Goal: Communication & Community: Answer question/provide support

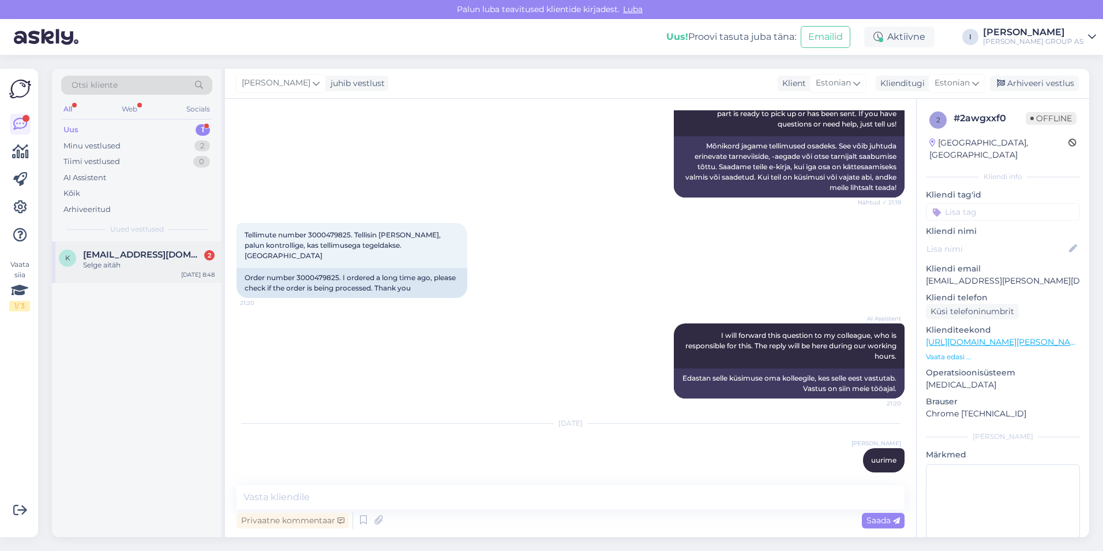
click at [141, 263] on div "Selge aitäh" at bounding box center [149, 265] width 132 height 10
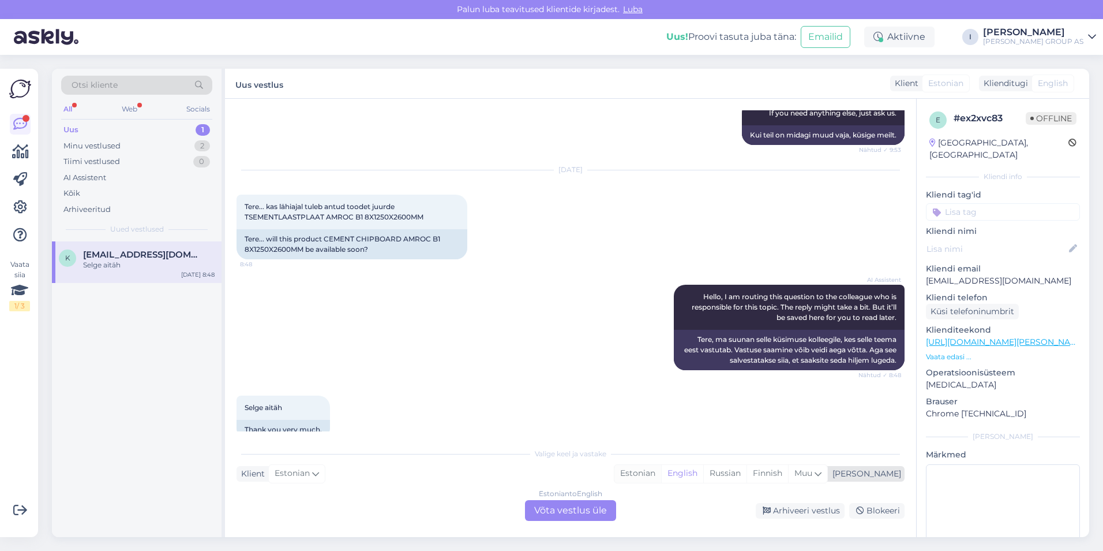
click at [661, 469] on div "Estonian" at bounding box center [638, 473] width 47 height 17
click at [603, 510] on div "Estonian to Estonian Võta vestlus üle" at bounding box center [570, 510] width 91 height 21
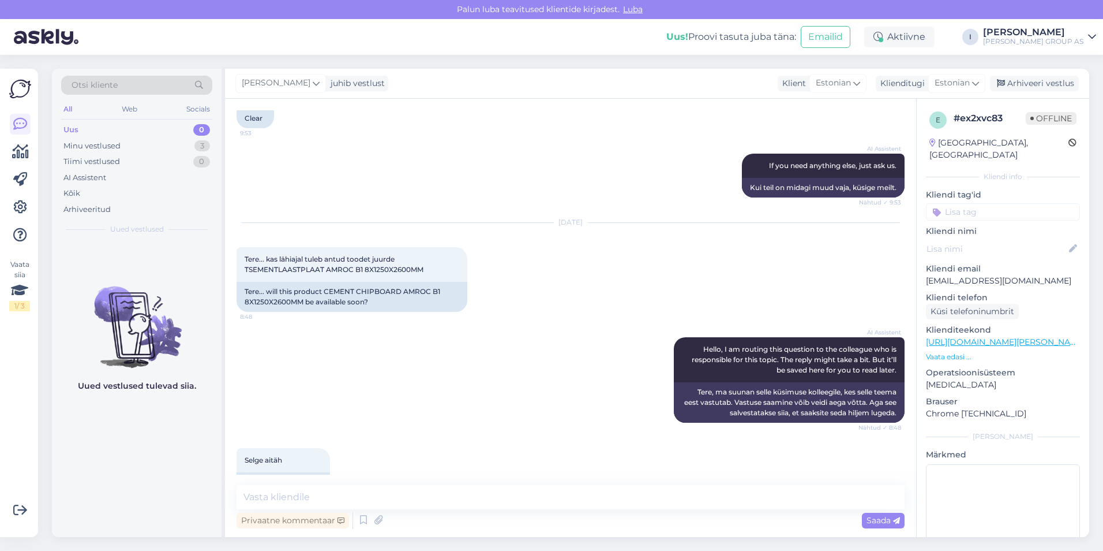
scroll to position [776, 0]
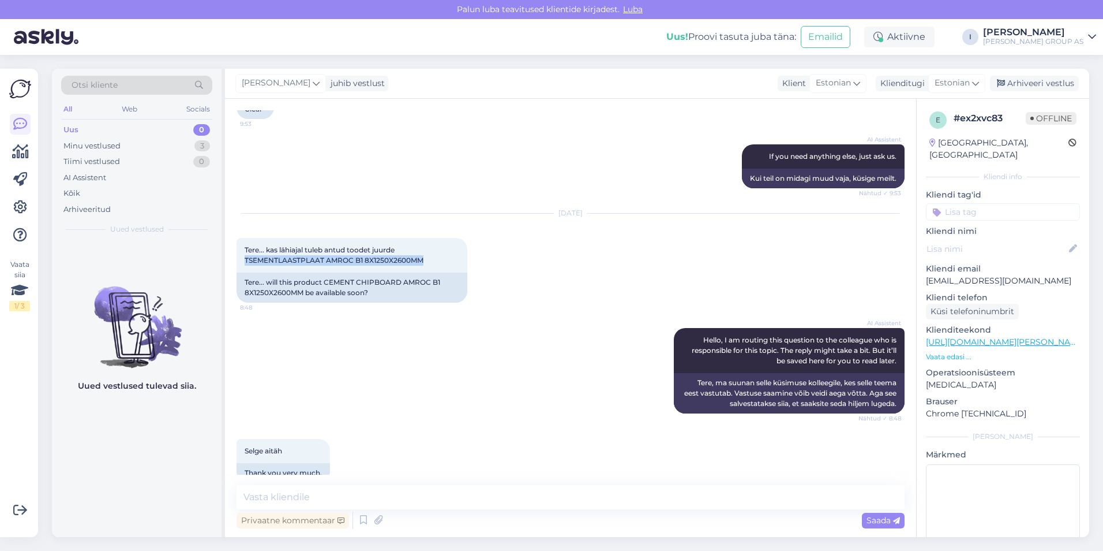
drag, startPoint x: 430, startPoint y: 238, endPoint x: 235, endPoint y: 242, distance: 195.7
click at [235, 242] on div "Vestlus algas [DATE] Kas antud tootel on voolik ja kiirkinnitus ka kaasas SOOJA…" at bounding box center [570, 318] width 691 height 438
copy span "TSEMENTLAASTPLAAT AMROC B1 8X1250X2600MM"
click at [413, 501] on textarea at bounding box center [571, 497] width 668 height 24
type textarea "[PERSON_NAME]"
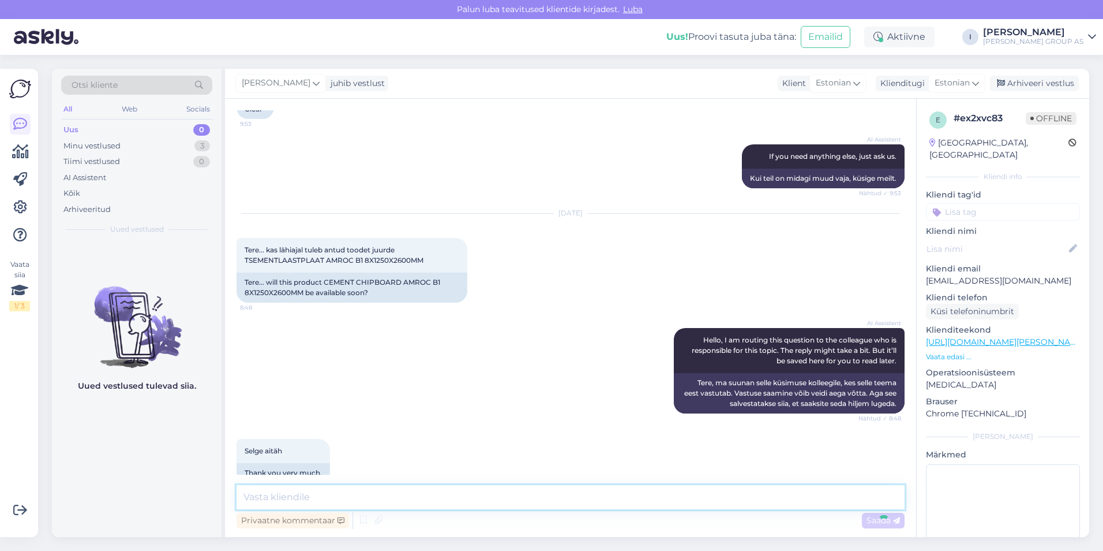
scroll to position [826, 0]
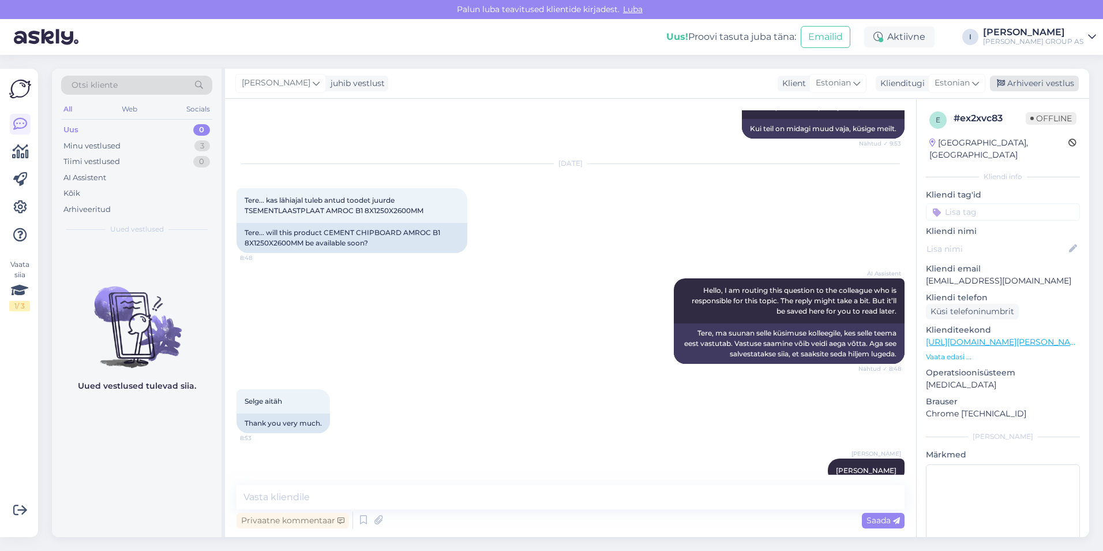
click at [1043, 83] on div "Arhiveeri vestlus" at bounding box center [1034, 84] width 89 height 16
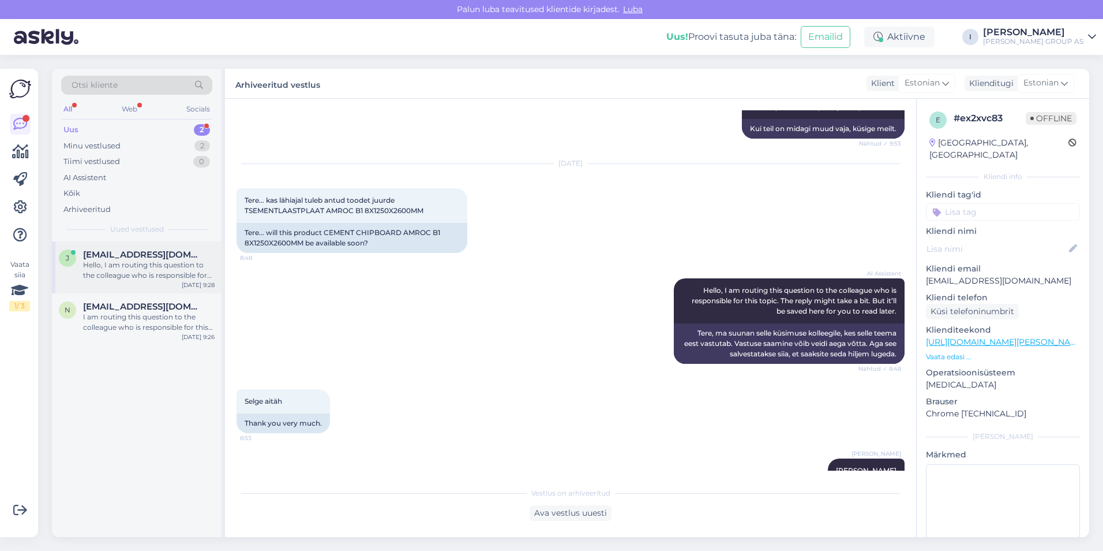
click at [133, 275] on div "Hello, I am routing this question to the colleague who is responsible for this …" at bounding box center [149, 270] width 132 height 21
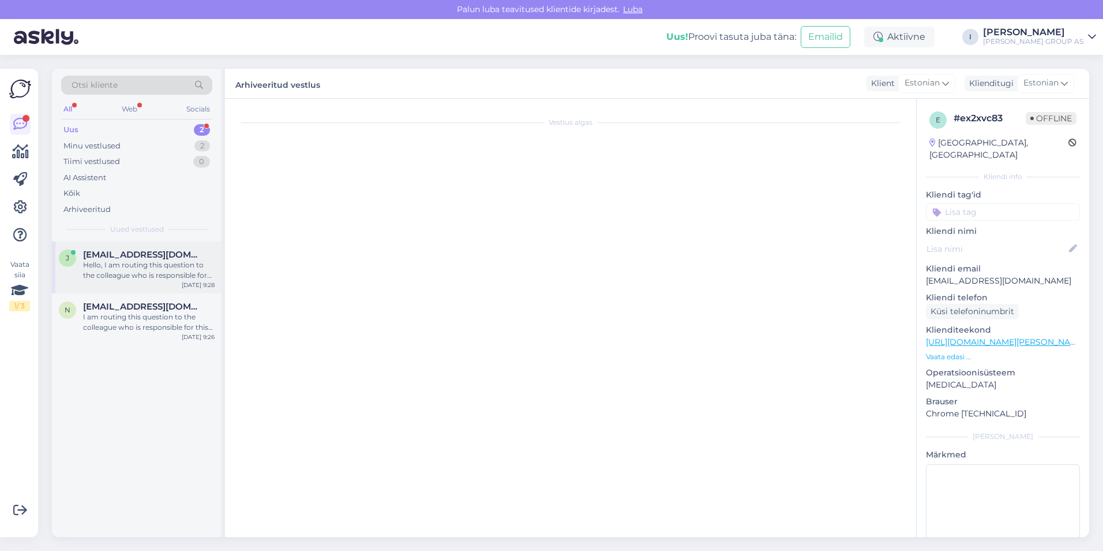
scroll to position [0, 0]
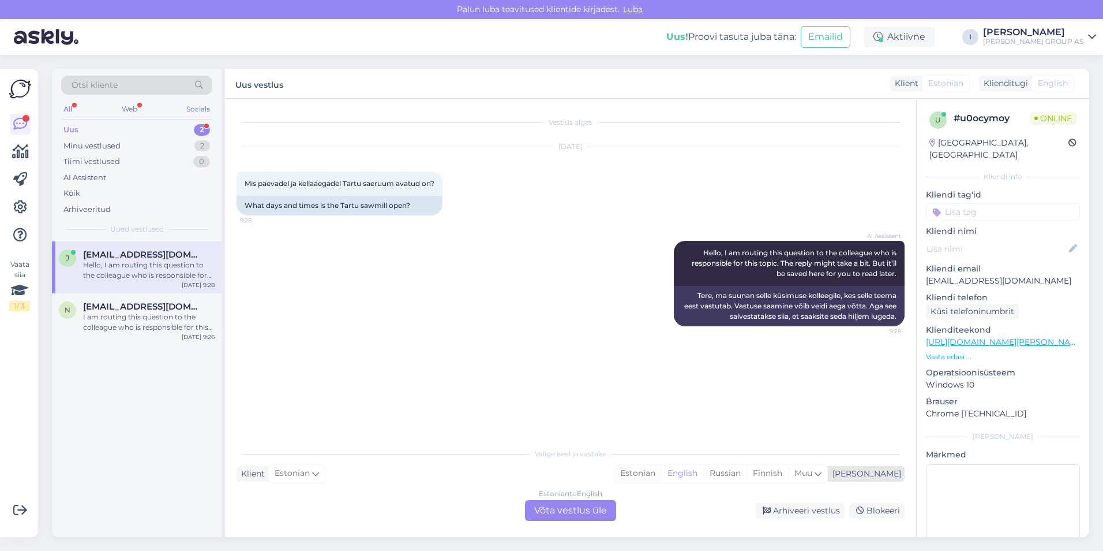
click at [661, 478] on div "Estonian" at bounding box center [638, 473] width 47 height 17
click at [598, 506] on div "Estonian to Estonian Võta vestlus üle" at bounding box center [570, 510] width 91 height 21
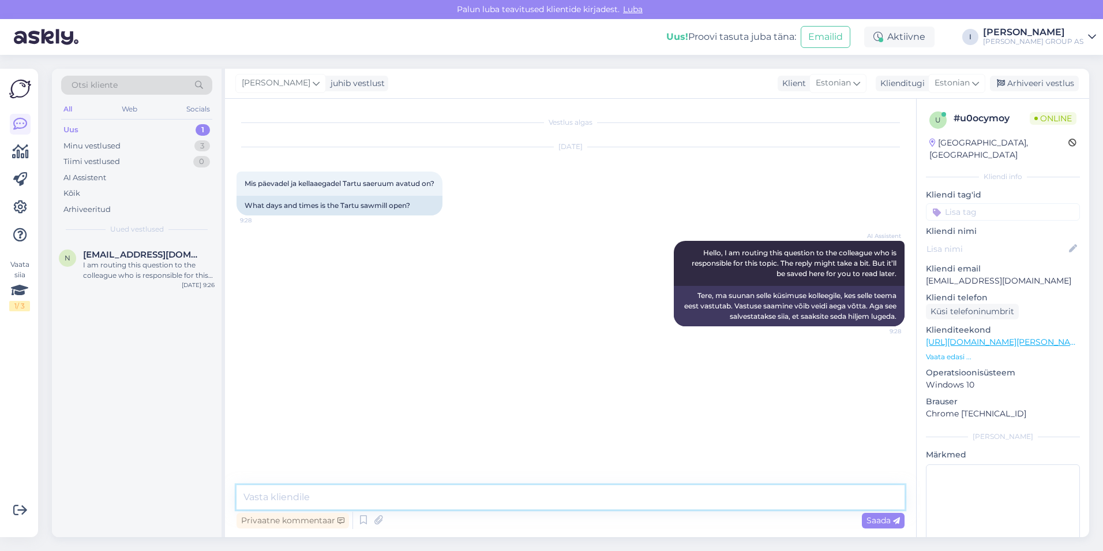
click at [582, 500] on textarea at bounding box center [571, 497] width 668 height 24
type textarea "57833934 see on Tartu saeruumi telefoni number, palume [PERSON_NAME] nendega ot…"
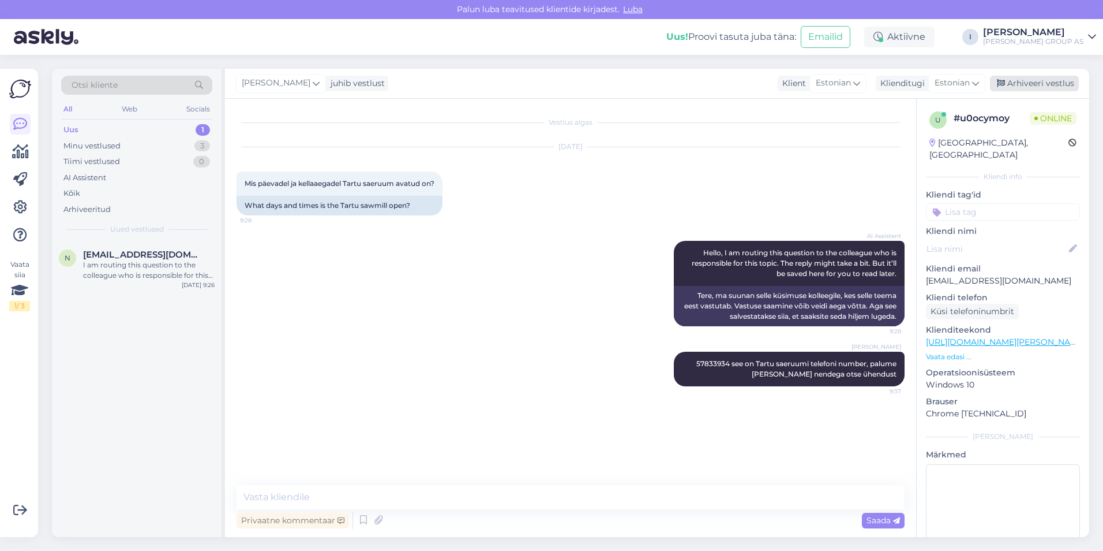
click at [1042, 81] on div "Arhiveeri vestlus" at bounding box center [1034, 84] width 89 height 16
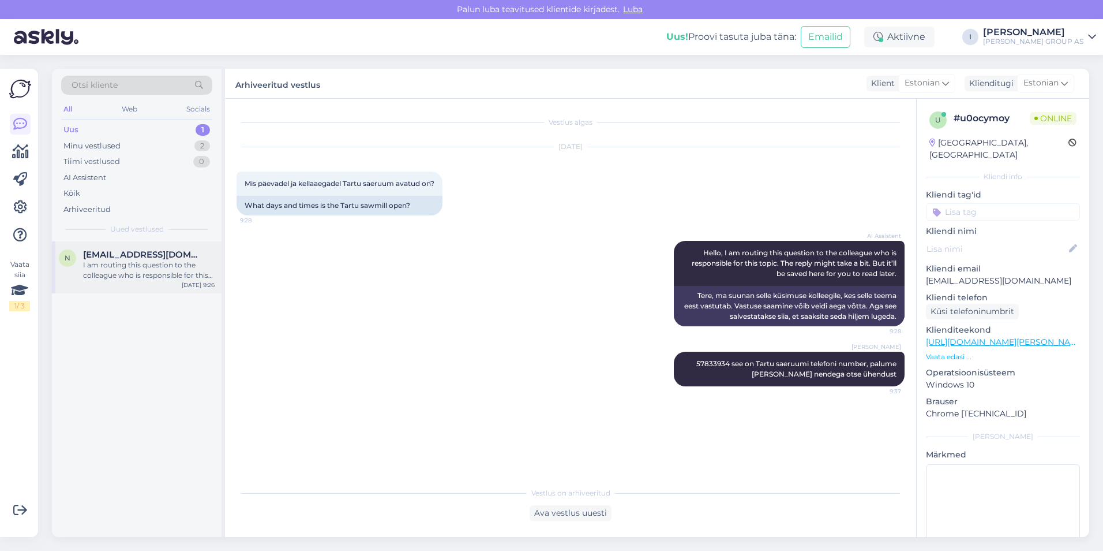
click at [162, 255] on span "[EMAIL_ADDRESS][DOMAIN_NAME]" at bounding box center [143, 254] width 120 height 10
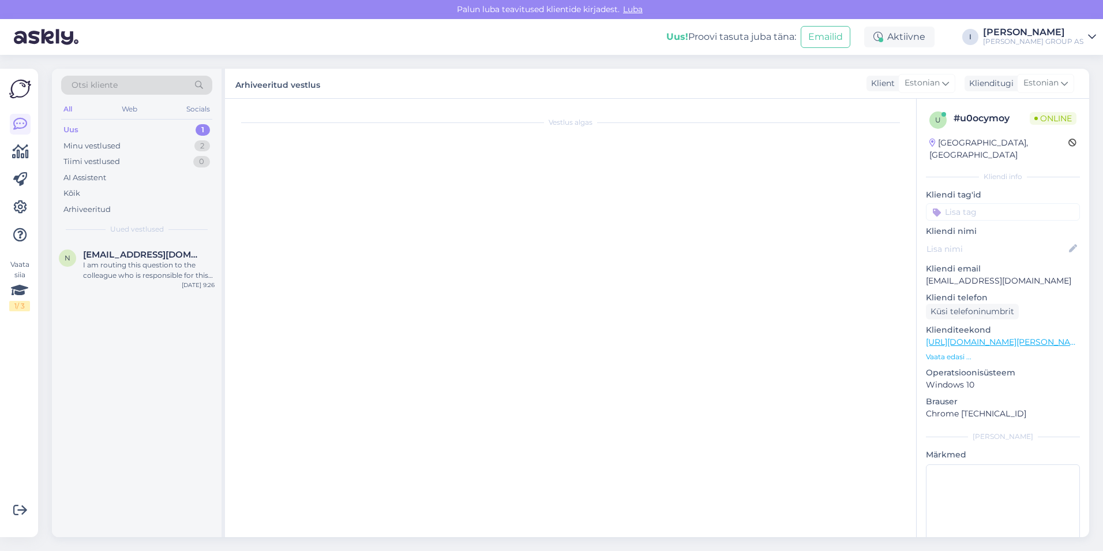
scroll to position [245, 0]
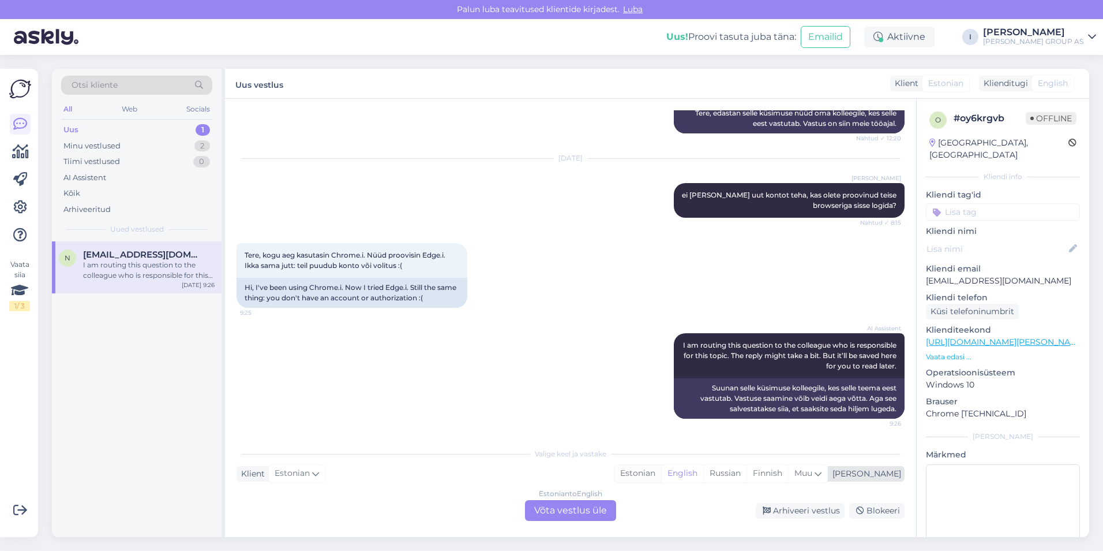
click at [661, 472] on div "Estonian" at bounding box center [638, 473] width 47 height 17
click at [583, 510] on div "Estonian to Estonian Võta vestlus üle" at bounding box center [570, 510] width 91 height 21
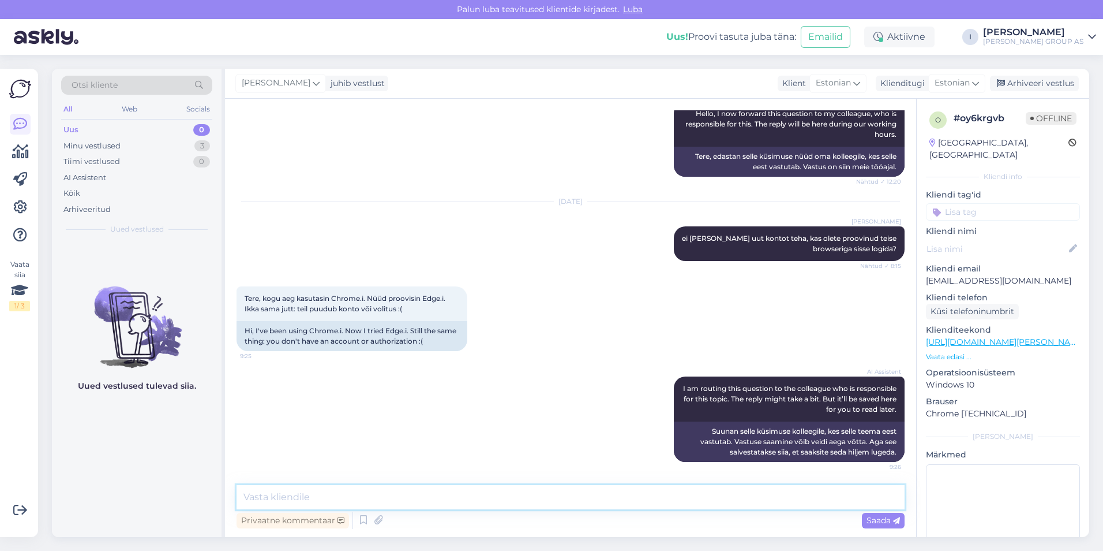
click at [519, 501] on textarea at bounding box center [571, 497] width 668 height 24
type textarea "saatke palun [PERSON_NAME] pildiga [EMAIL_ADDRESS][PERSON_NAME][DOMAIN_NAME], e…"
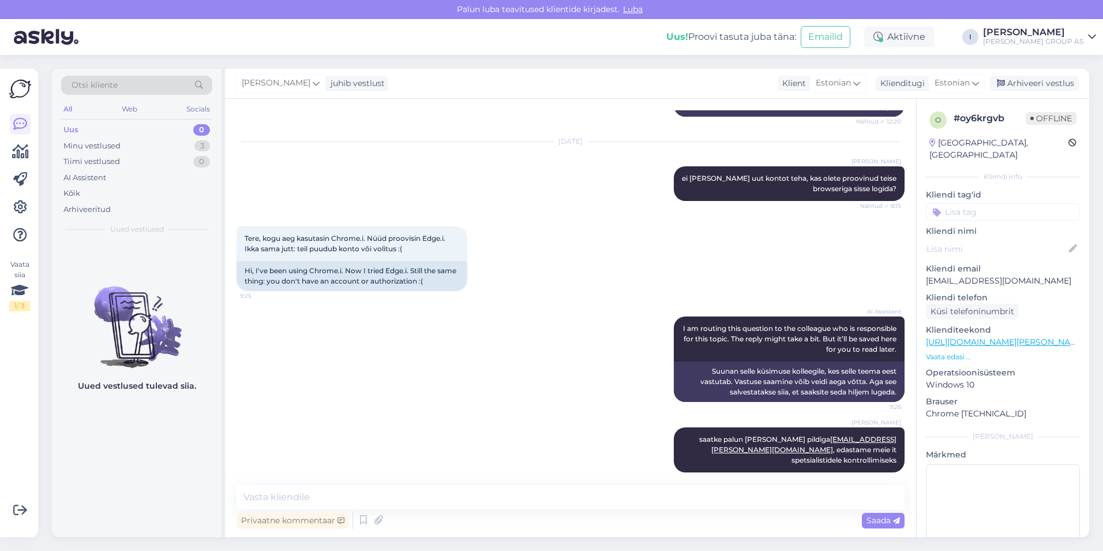
click at [1039, 74] on div "[PERSON_NAME] juhib vestlust Klient [DEMOGRAPHIC_DATA] Klienditugi [DEMOGRAPHIC…" at bounding box center [657, 84] width 864 height 30
click at [1032, 77] on div "Arhiveeri vestlus" at bounding box center [1034, 84] width 89 height 16
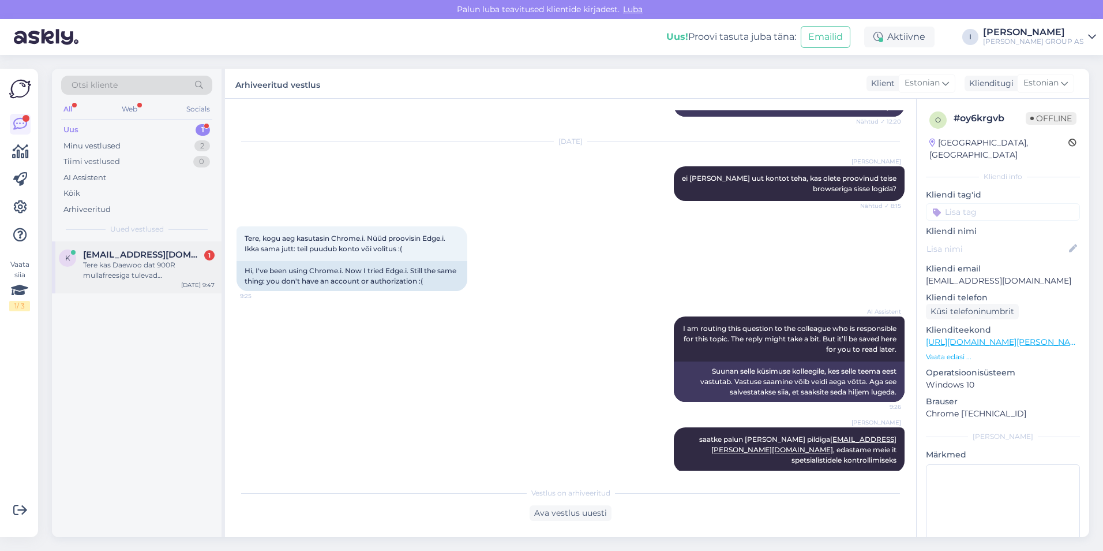
click at [114, 265] on div "Tere kas Daewoo dat 900R mullafreesiga tulevad [PERSON_NAME] rattad mis nr 2 pi…" at bounding box center [149, 270] width 132 height 21
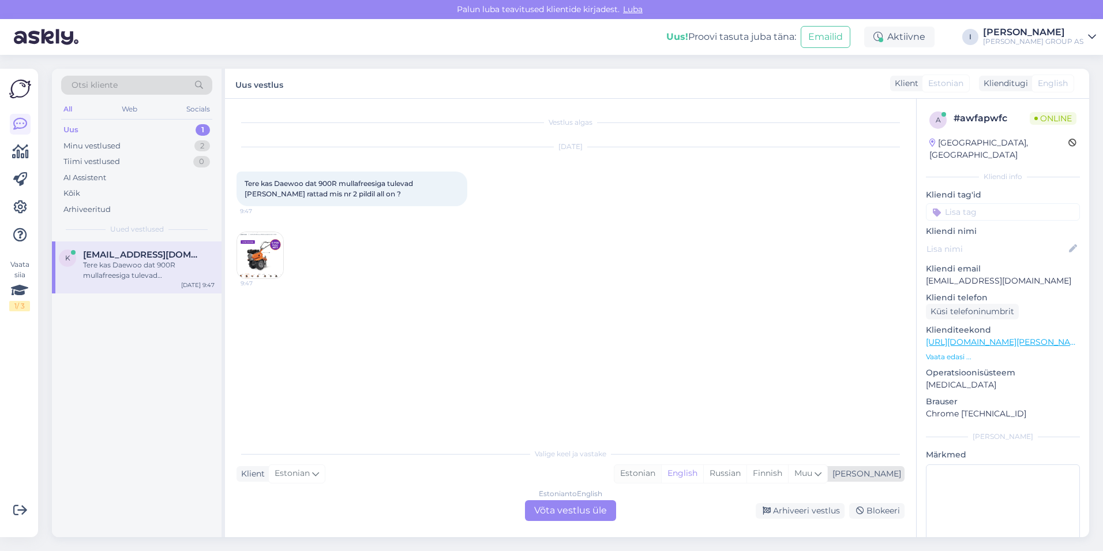
click at [661, 471] on div "Estonian" at bounding box center [638, 473] width 47 height 17
click at [593, 503] on div "Estonian to Estonian Võta vestlus üle" at bounding box center [570, 510] width 91 height 21
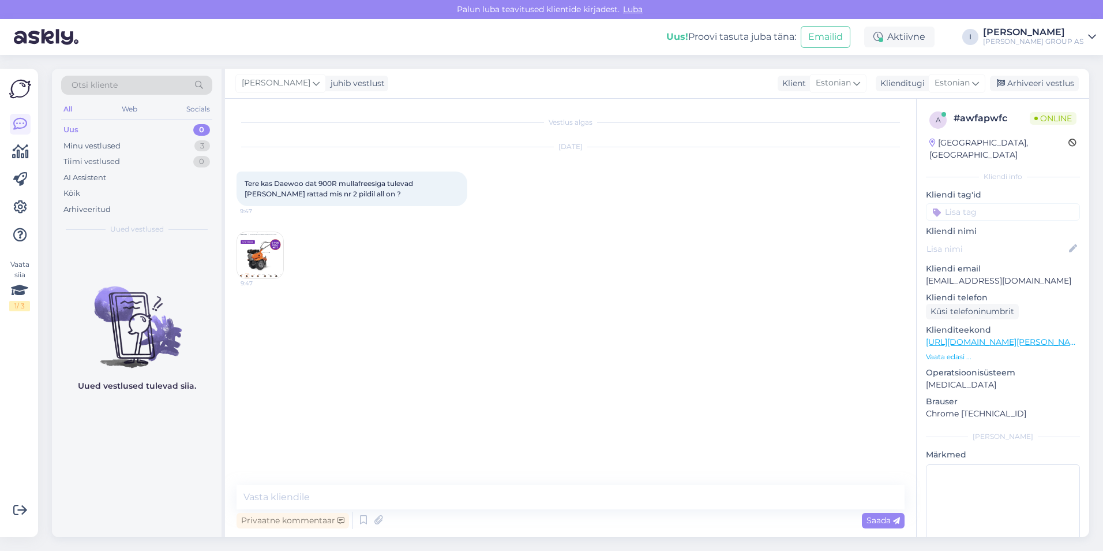
click at [264, 259] on img at bounding box center [260, 255] width 46 height 46
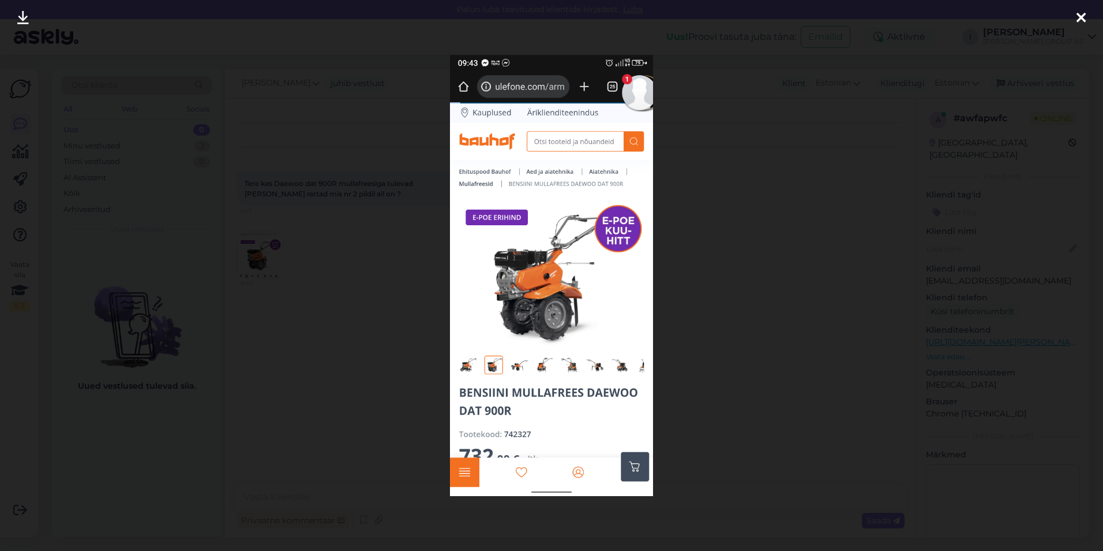
click at [296, 95] on div at bounding box center [551, 275] width 1103 height 551
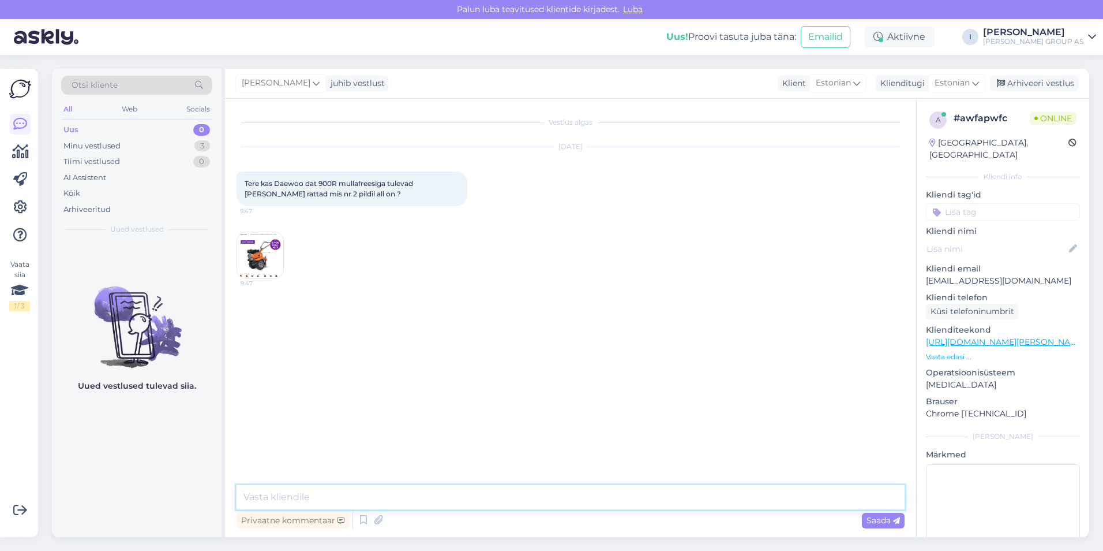
click at [423, 492] on textarea at bounding box center [571, 497] width 668 height 24
type textarea "Tere"
type textarea "juhendite all saate vaadata mis kuulub komplekti"
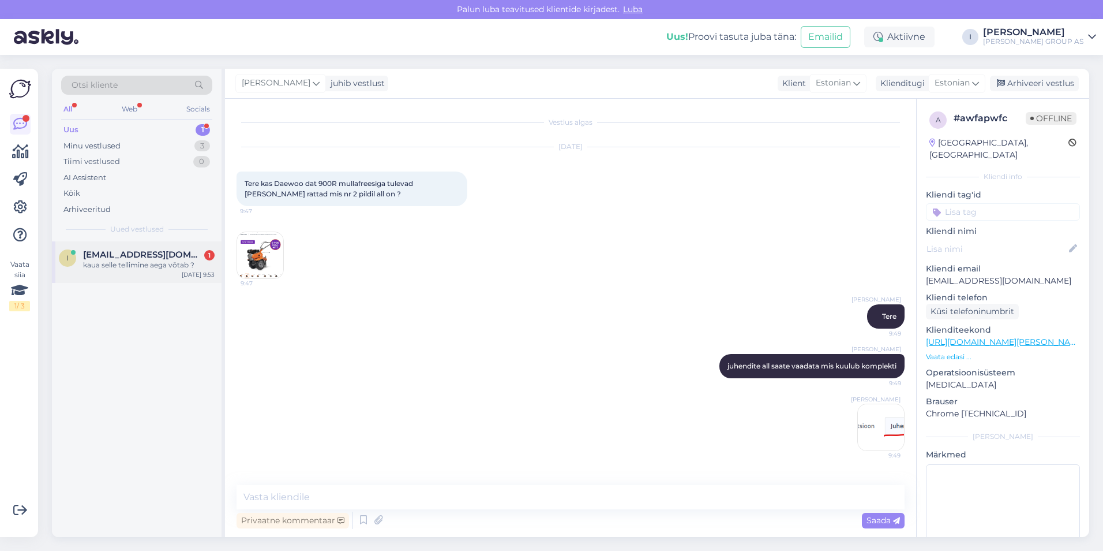
click at [127, 268] on div "kaua selle tellimine aega võtab ?" at bounding box center [149, 265] width 132 height 10
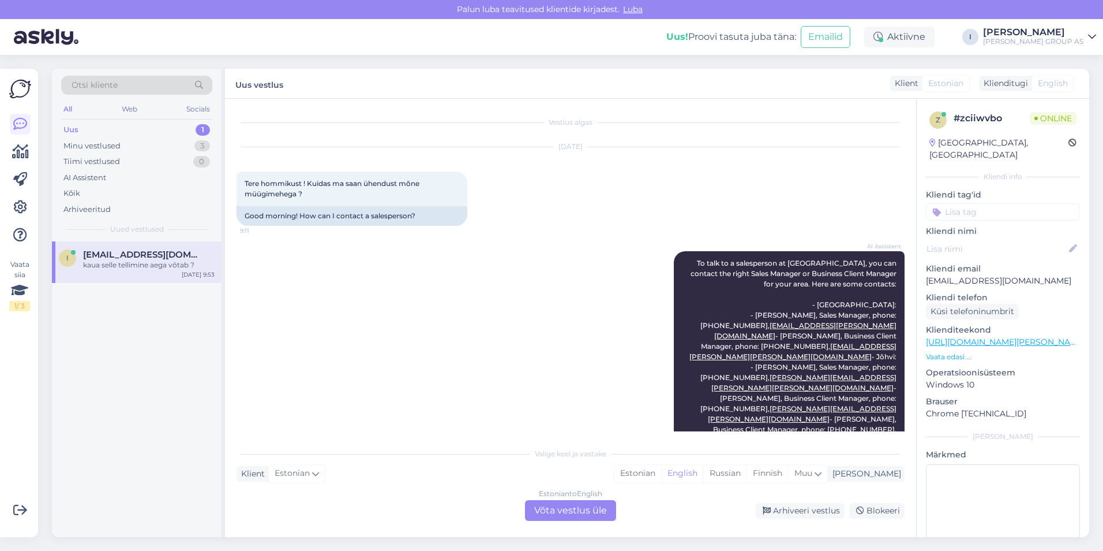
scroll to position [1050, 0]
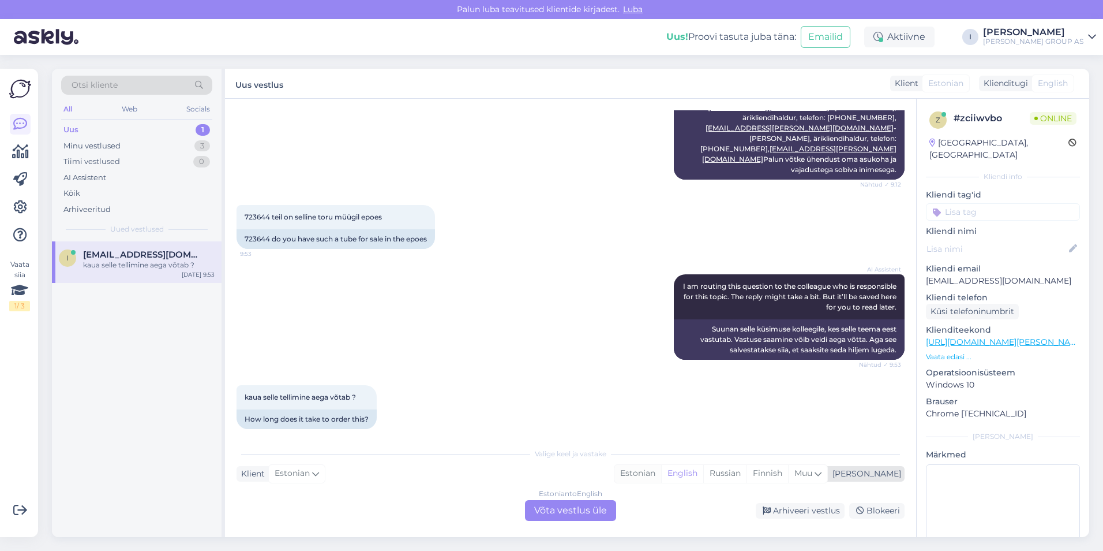
click at [661, 474] on div "Estonian" at bounding box center [638, 473] width 47 height 17
click at [561, 506] on div "Estonian to Estonian Võta vestlus üle" at bounding box center [570, 510] width 91 height 21
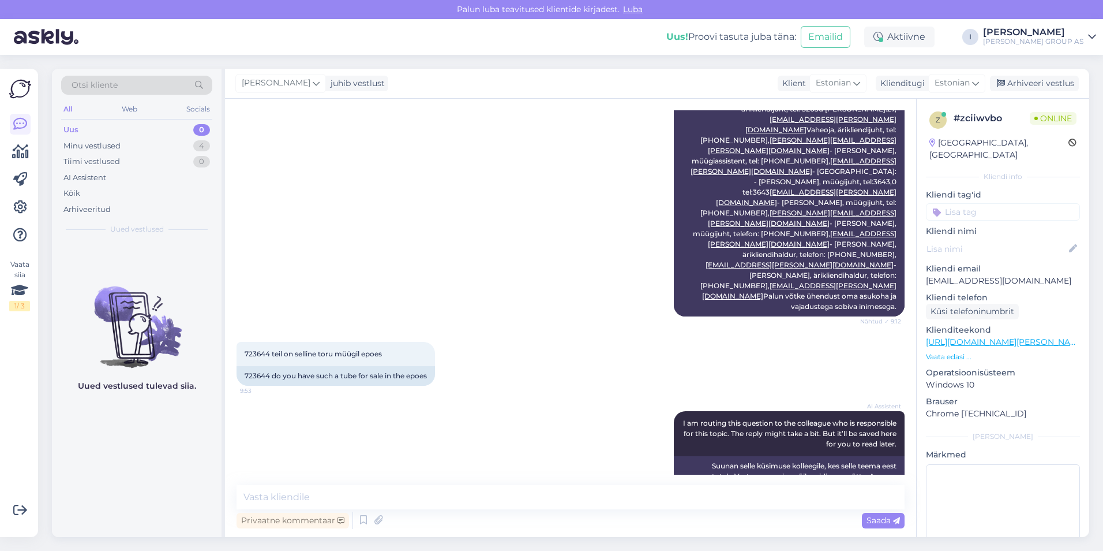
scroll to position [1007, 0]
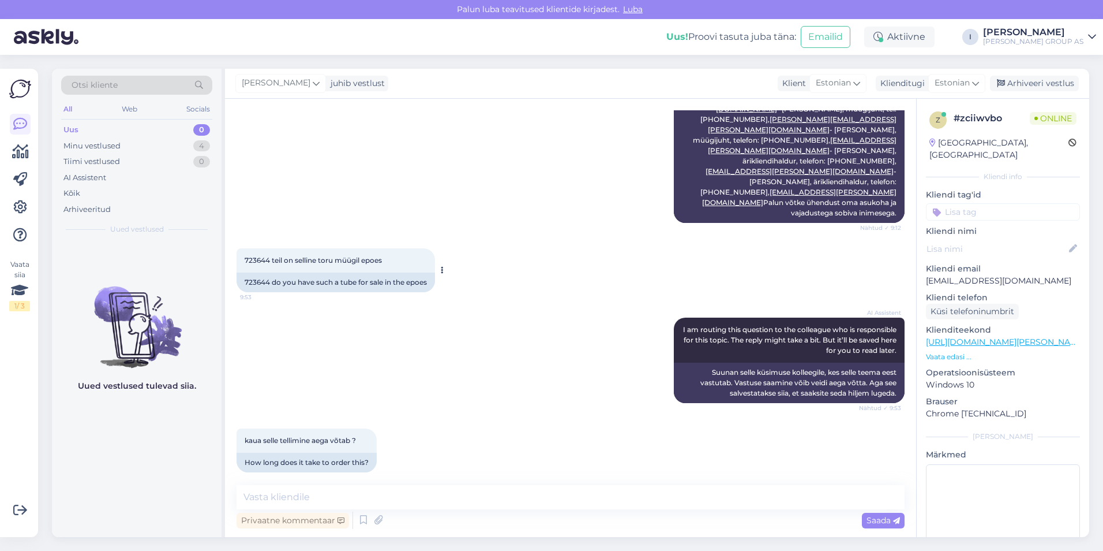
click at [248, 256] on span "723644 teil on selline toru müügil epoes" at bounding box center [313, 260] width 137 height 9
click at [249, 256] on span "723644 teil on selline toru müügil epoes" at bounding box center [313, 260] width 137 height 9
copy span "723644"
click at [413, 488] on textarea at bounding box center [571, 497] width 668 height 24
click at [458, 490] on textarea at bounding box center [571, 497] width 668 height 24
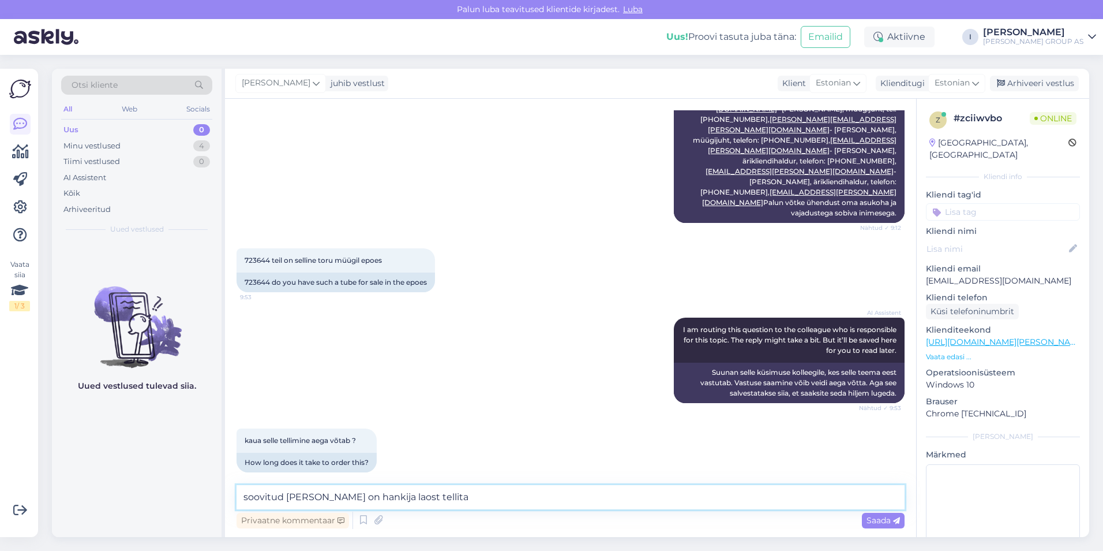
type textarea "soovitud [PERSON_NAME] on hankija laost tellitav"
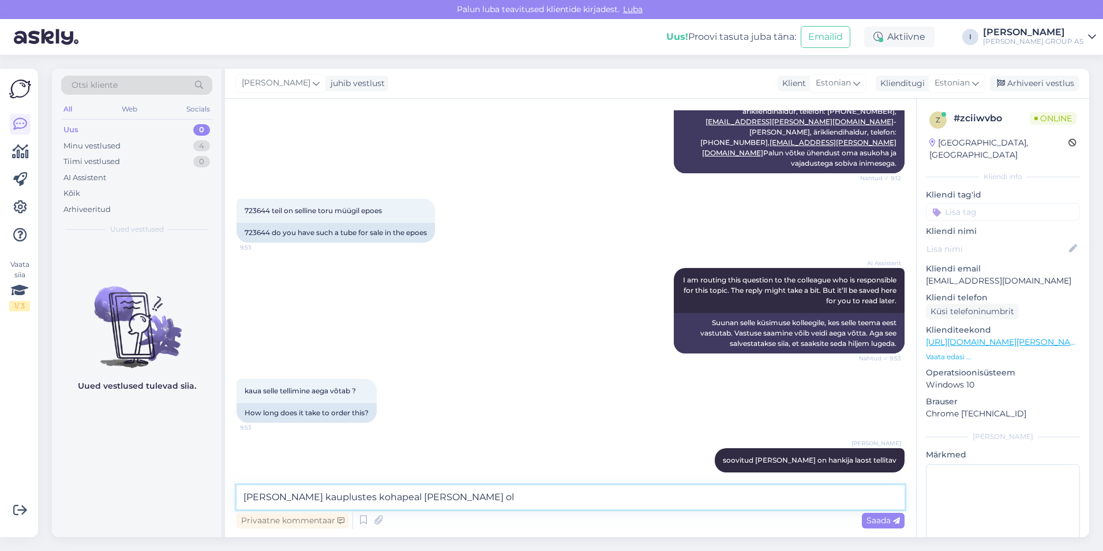
type textarea "[PERSON_NAME] kauplustes kohapeal [PERSON_NAME] ole"
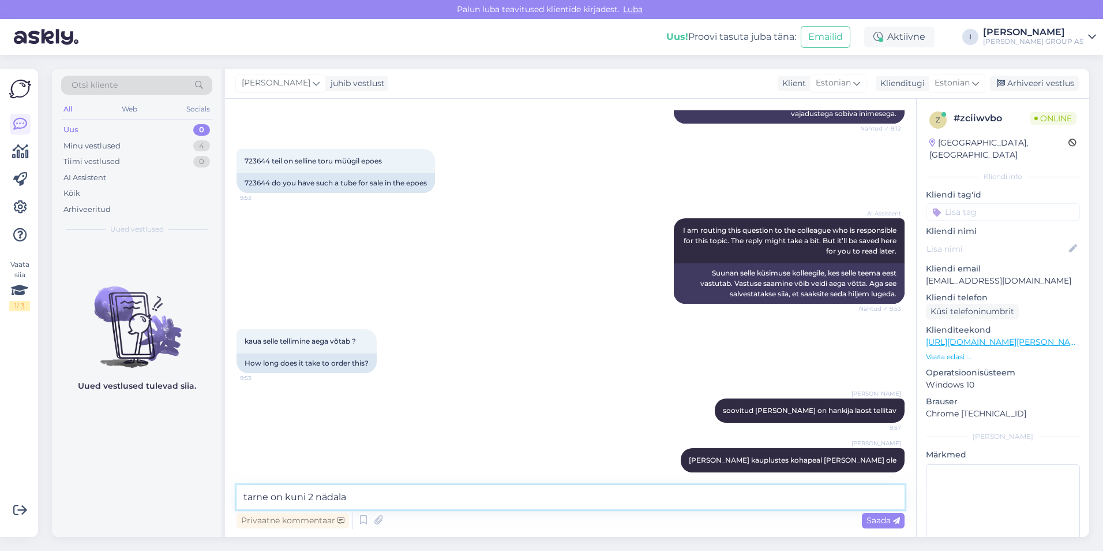
type textarea "tarne on kuni 2 nädalat"
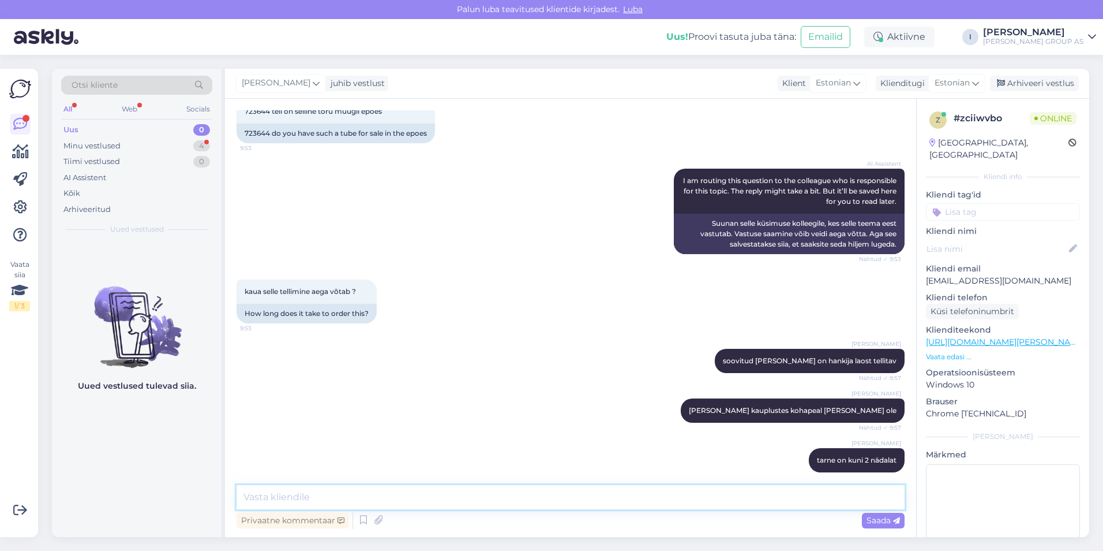
scroll to position [1205, 0]
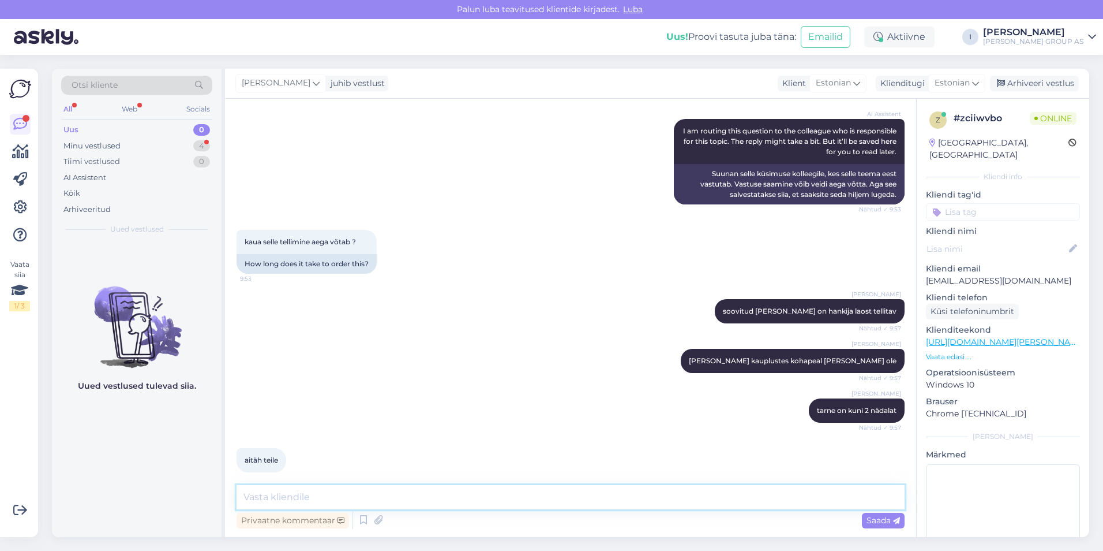
drag, startPoint x: 376, startPoint y: 491, endPoint x: 576, endPoint y: 420, distance: 212.4
click at [377, 491] on textarea at bounding box center [571, 497] width 668 height 24
click at [1032, 79] on div "Arhiveeri vestlus" at bounding box center [1034, 84] width 89 height 16
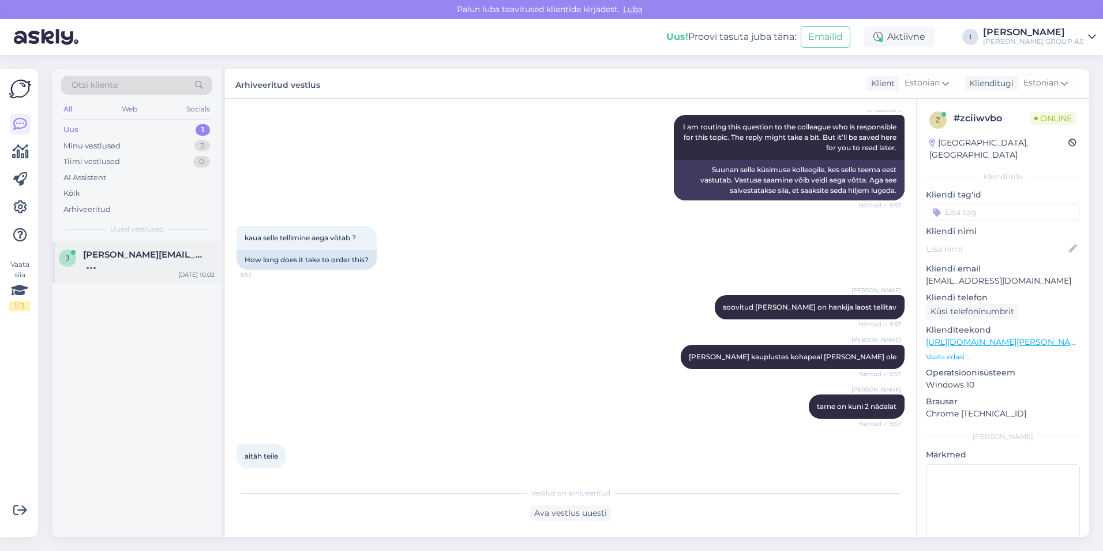
click at [144, 257] on span "[PERSON_NAME][EMAIL_ADDRESS][DOMAIN_NAME]" at bounding box center [143, 254] width 120 height 10
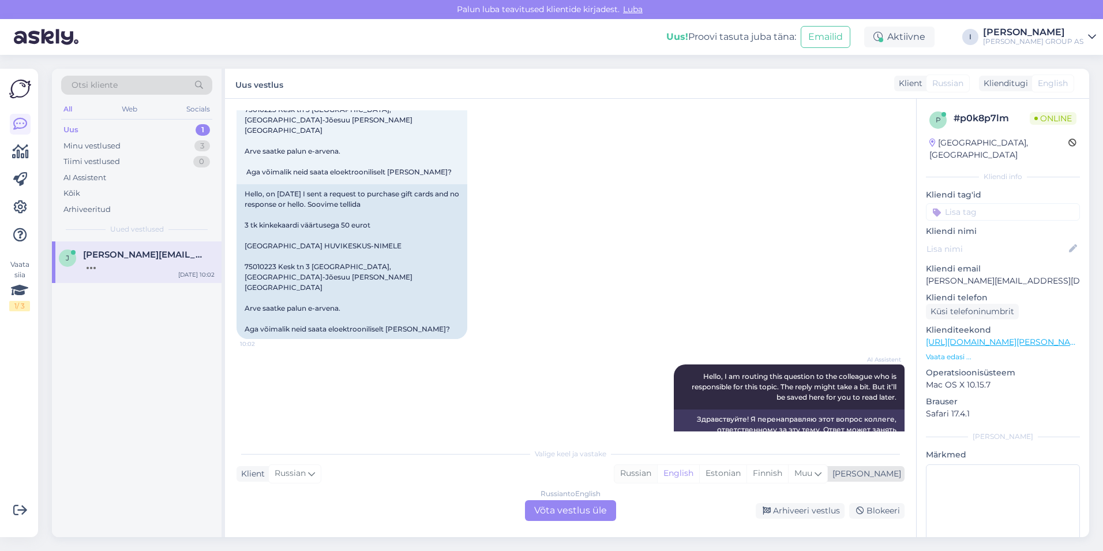
click at [657, 467] on div "Russian" at bounding box center [636, 473] width 43 height 17
click at [594, 504] on div "Russian to Russian Võta vestlus üle" at bounding box center [570, 510] width 91 height 21
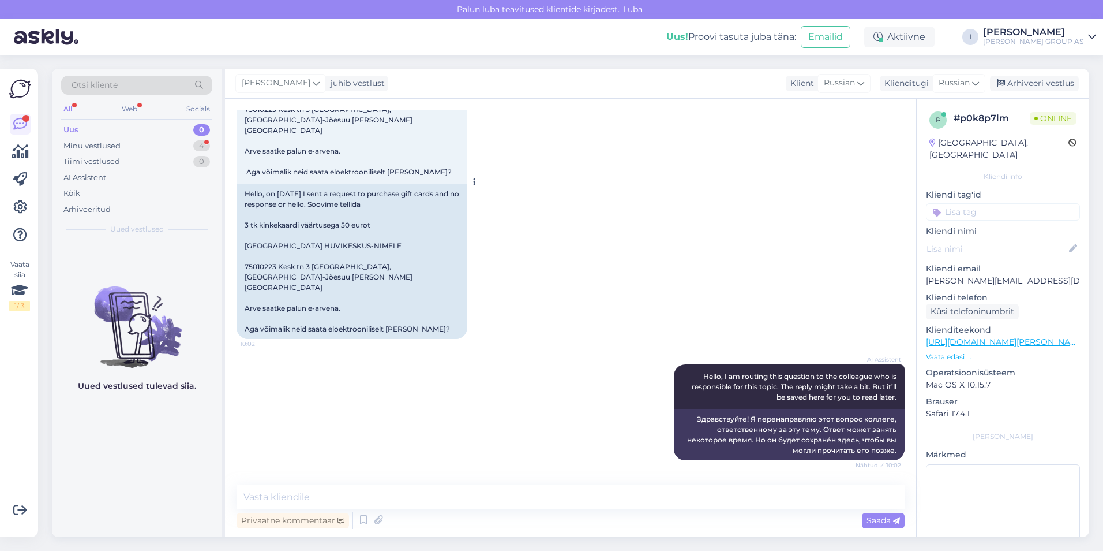
scroll to position [174, 0]
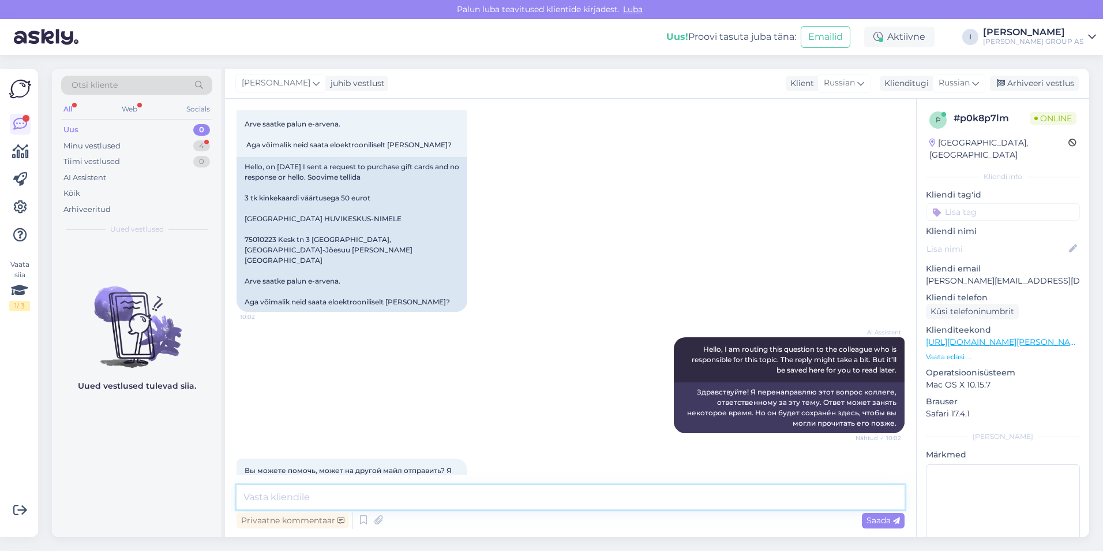
click at [492, 492] on textarea at bounding box center [571, 497] width 668 height 24
type textarea "Здравствуйте"
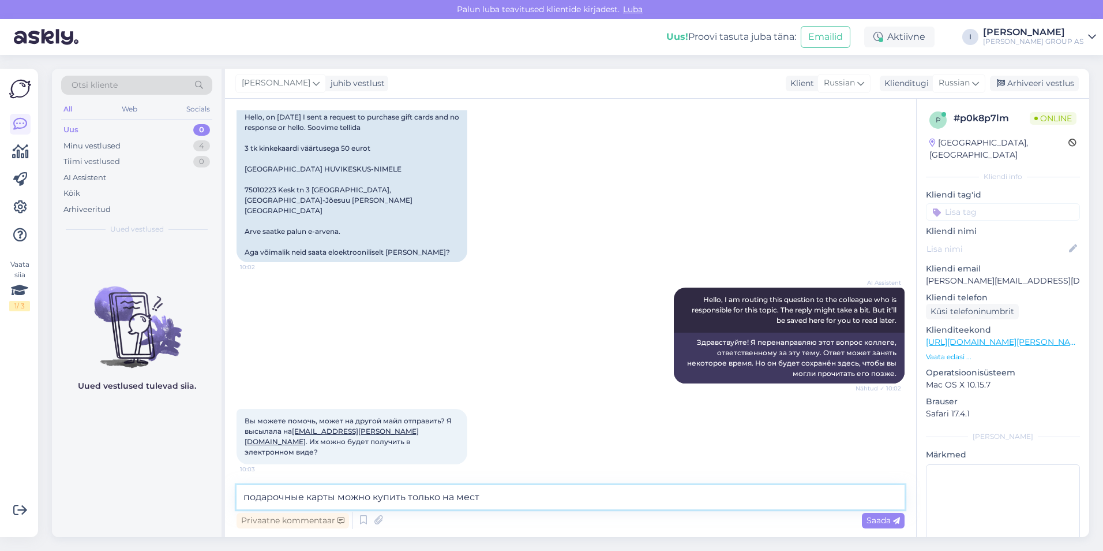
type textarea "подарочные карты можно купить только на месте"
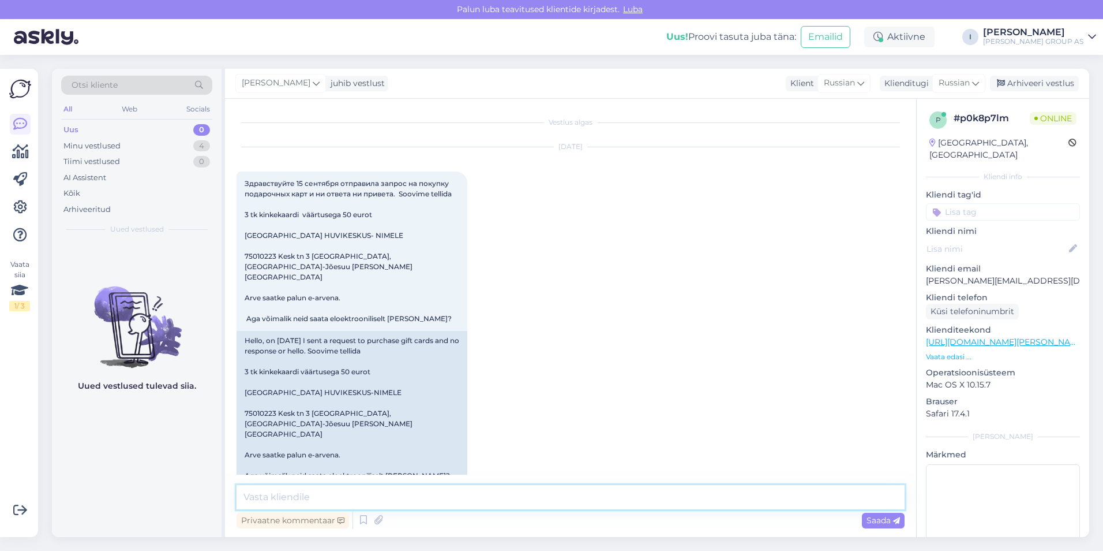
scroll to position [273, 0]
